Goal: Information Seeking & Learning: Learn about a topic

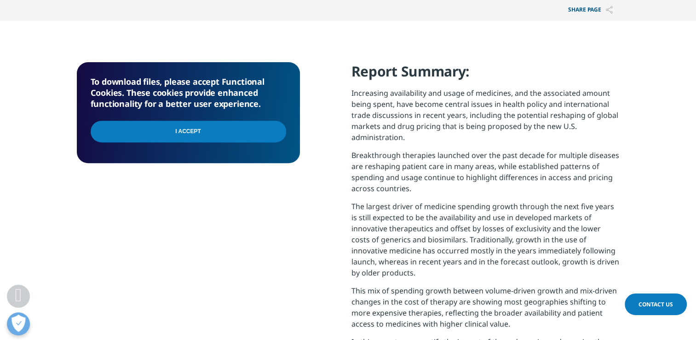
scroll to position [346, 0]
click at [243, 121] on input "I Accept" at bounding box center [189, 131] width 196 height 22
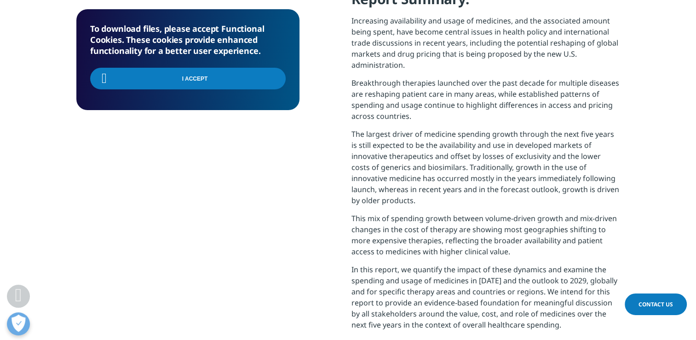
scroll to position [419, 0]
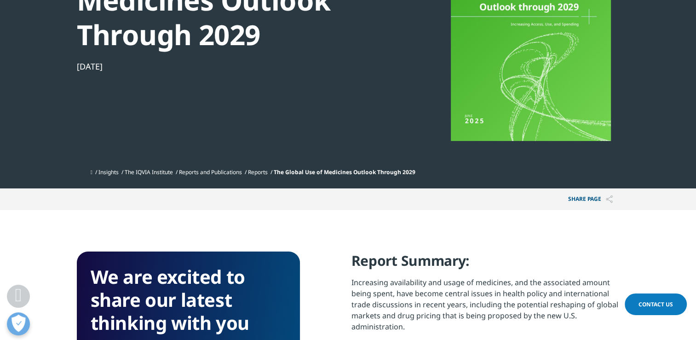
scroll to position [98, 0]
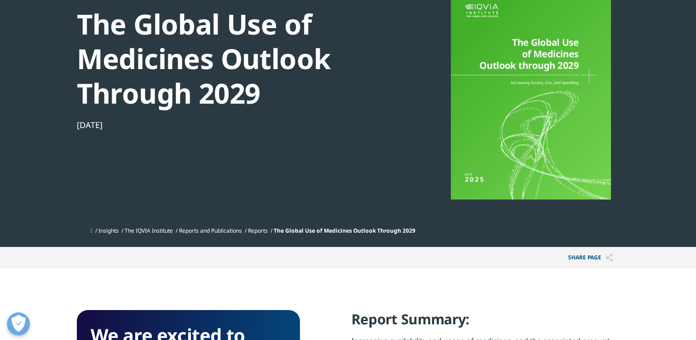
drag, startPoint x: 406, startPoint y: 268, endPoint x: 443, endPoint y: 290, distance: 43.1
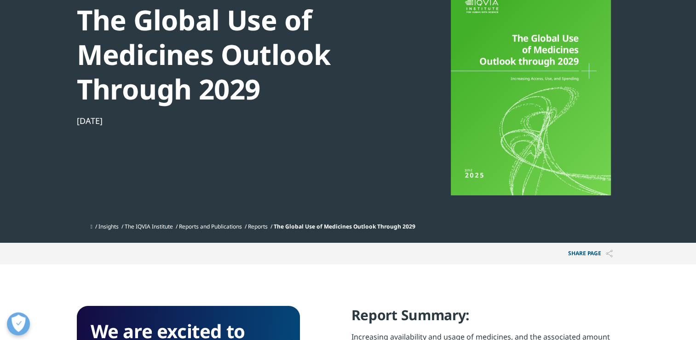
scroll to position [102, 0]
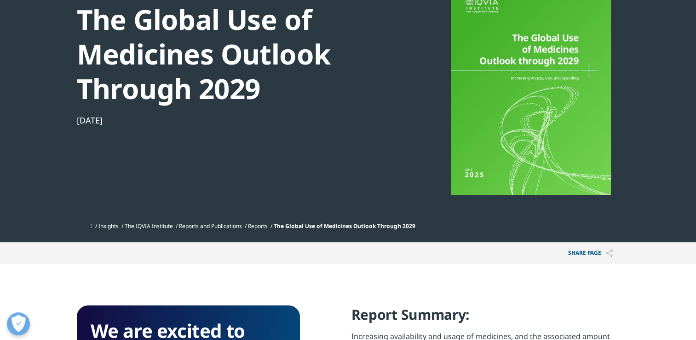
drag, startPoint x: 547, startPoint y: 10, endPoint x: 572, endPoint y: 329, distance: 320.0
click at [572, 329] on h4 "Report Summary:" at bounding box center [486, 317] width 268 height 25
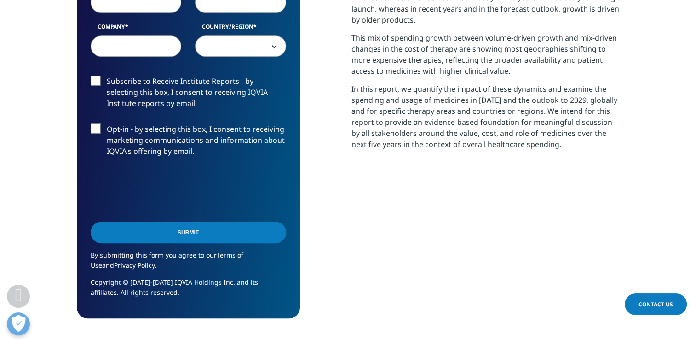
scroll to position [527, 0]
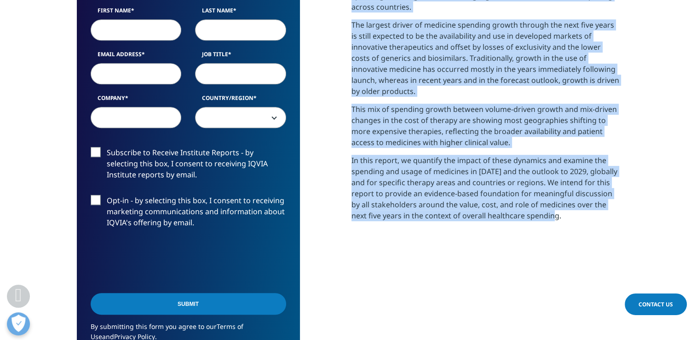
drag, startPoint x: 346, startPoint y: 150, endPoint x: 580, endPoint y: 216, distance: 243.4
click at [580, 216] on div "We are excited to share our latest thinking with you Please fill out this form …" at bounding box center [348, 135] width 543 height 509
click at [500, 192] on p "In this report, we quantify the impact of these dynamics and examine the spendi…" at bounding box center [486, 191] width 268 height 73
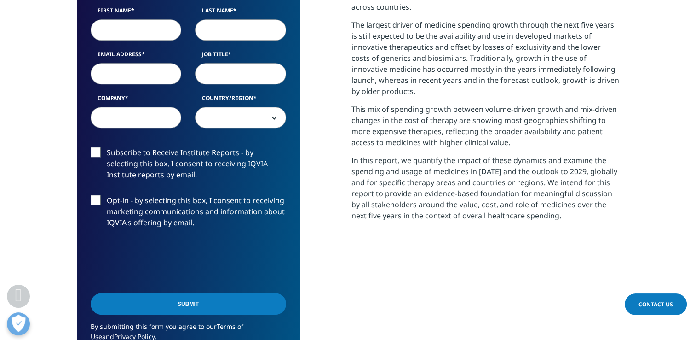
drag, startPoint x: 500, startPoint y: 192, endPoint x: 465, endPoint y: 194, distance: 35.5
click at [465, 194] on p "In this report, we quantify the impact of these dynamics and examine the spendi…" at bounding box center [486, 191] width 268 height 73
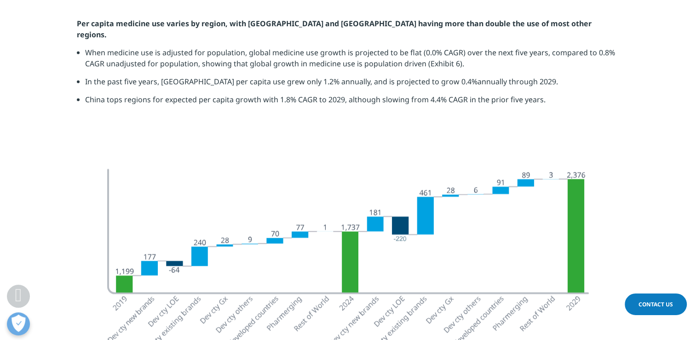
scroll to position [1721, 0]
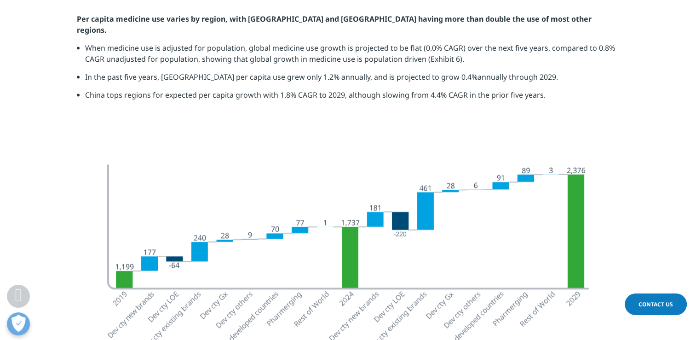
click at [658, 158] on section at bounding box center [348, 298] width 696 height 300
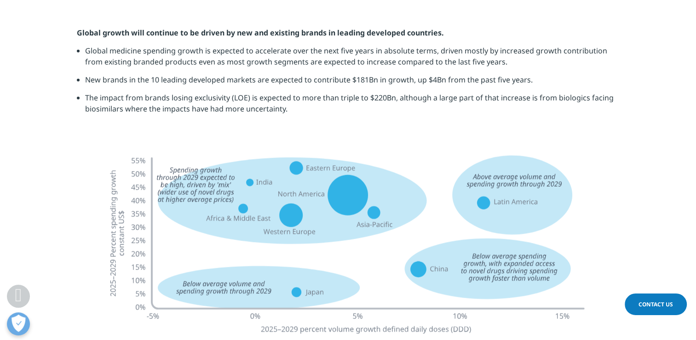
scroll to position [2165, 0]
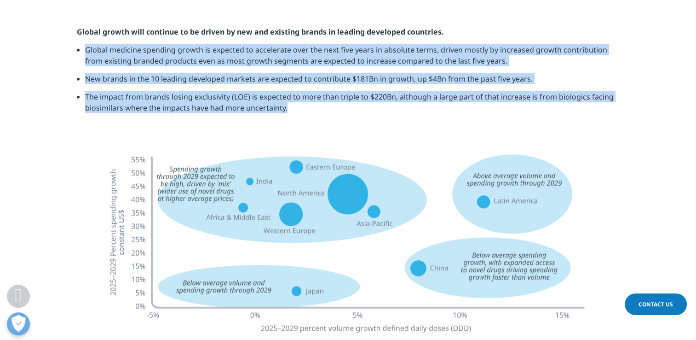
drag, startPoint x: 83, startPoint y: 29, endPoint x: 323, endPoint y: 87, distance: 246.7
click at [323, 87] on ul "Global medicine spending growth is expected to accelerate over the next five ye…" at bounding box center [348, 82] width 543 height 76
copy ul "Global medicine spending growth is expected to accelerate over the next five ye…"
click at [348, 91] on li "The impact from brands losing exclusivity (LOE) is expected to more than triple…" at bounding box center [352, 105] width 535 height 29
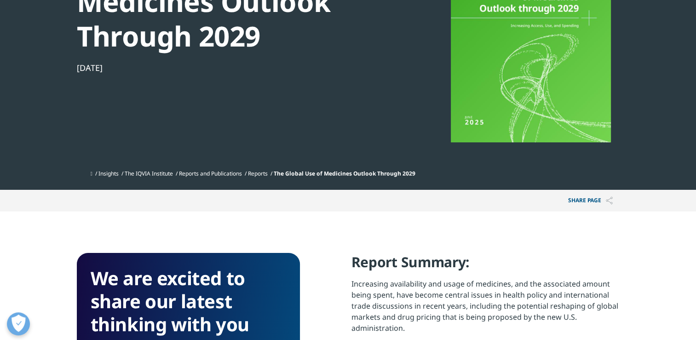
scroll to position [0, 0]
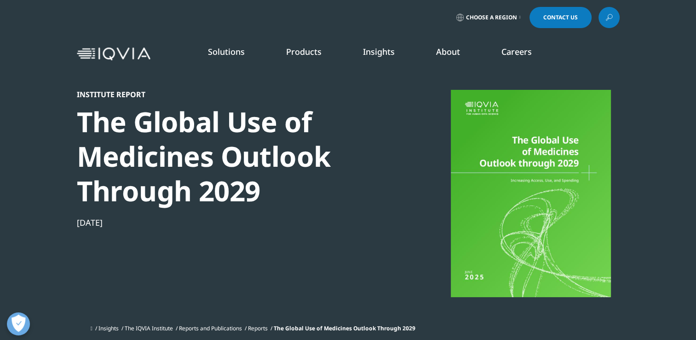
click at [371, 183] on link "Global Health" at bounding box center [437, 186] width 164 height 10
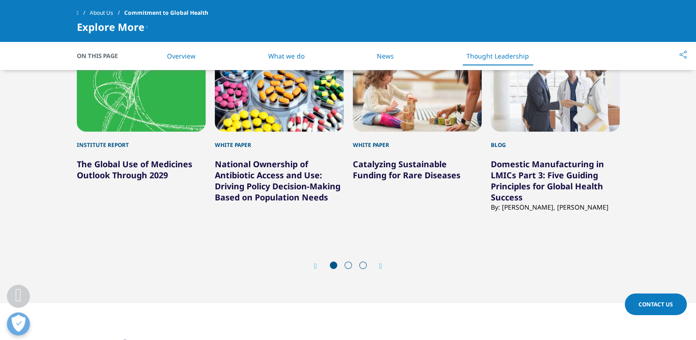
scroll to position [2408, 0]
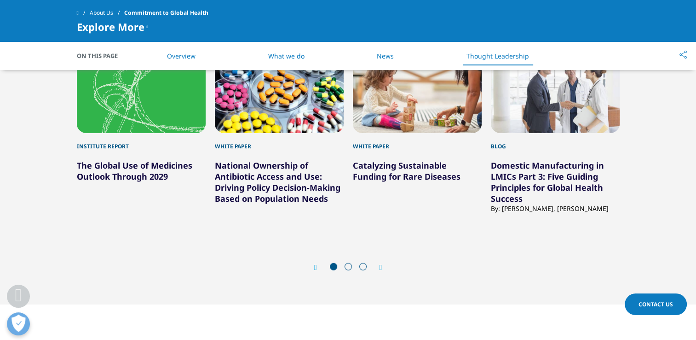
click at [351, 268] on span at bounding box center [348, 266] width 7 height 7
click at [348, 266] on span at bounding box center [348, 266] width 7 height 7
click at [381, 267] on icon "Next slide" at bounding box center [381, 267] width 3 height 7
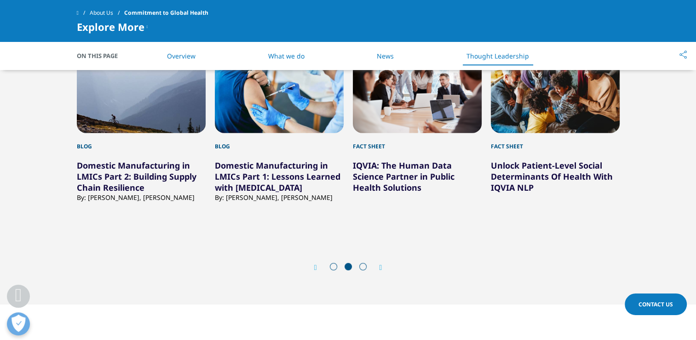
click at [381, 267] on icon "Next slide" at bounding box center [381, 267] width 3 height 7
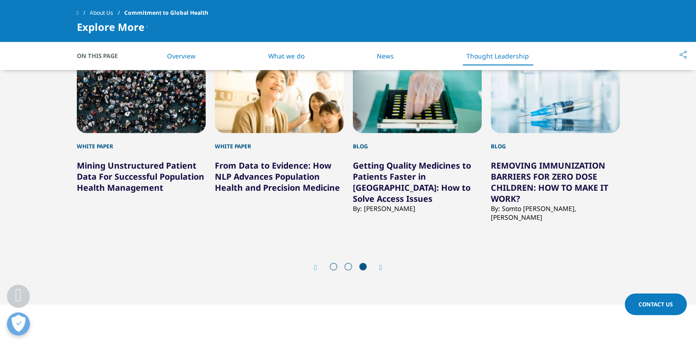
click at [314, 265] on icon "Previous slide" at bounding box center [315, 267] width 3 height 7
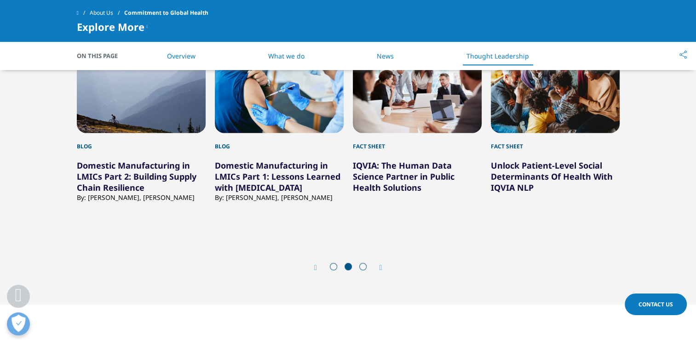
click at [314, 265] on icon "Previous slide" at bounding box center [315, 267] width 3 height 7
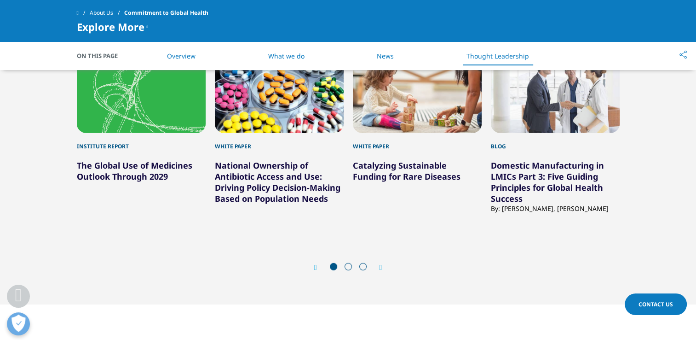
click at [127, 145] on div "Institute Report" at bounding box center [141, 141] width 129 height 17
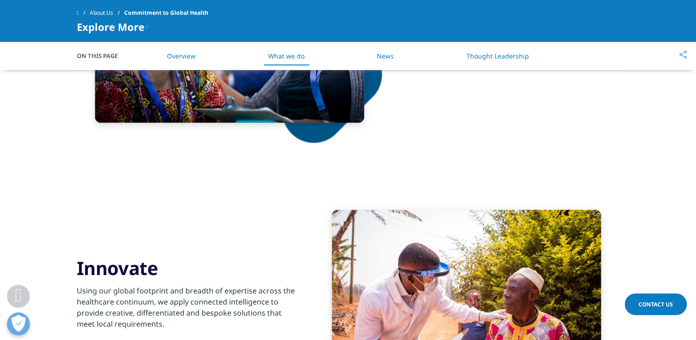
scroll to position [1145, 0]
